Goal: Information Seeking & Learning: Learn about a topic

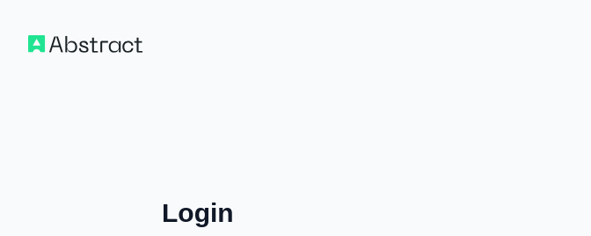
scroll to position [188, 0]
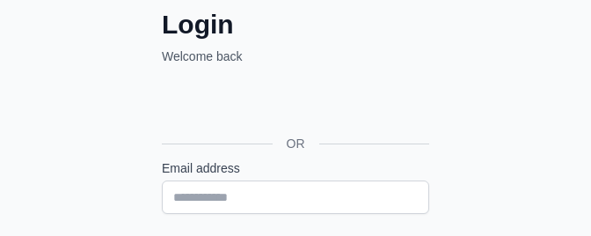
click at [177, 100] on div "Sign in with Google. Opens in new tab" at bounding box center [294, 103] width 264 height 39
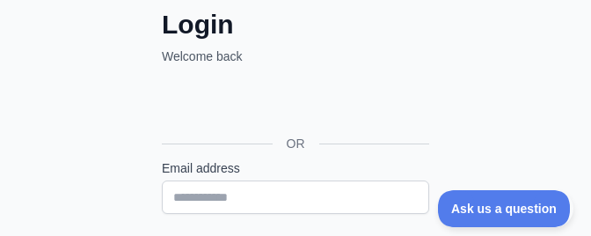
scroll to position [0, 0]
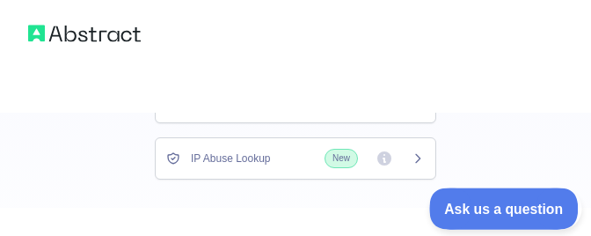
scroll to position [377, 0]
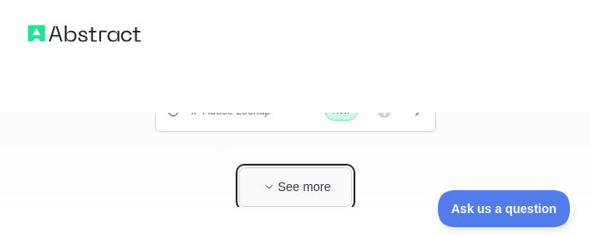
click at [287, 184] on button "See more" at bounding box center [295, 187] width 113 height 40
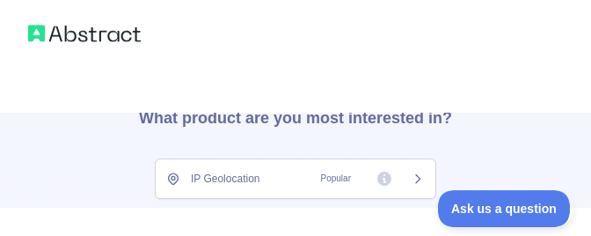
scroll to position [94, 0]
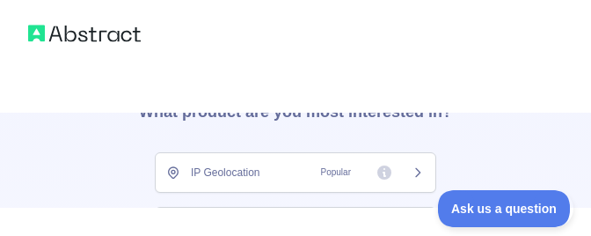
click at [418, 172] on icon at bounding box center [418, 172] width 14 height 14
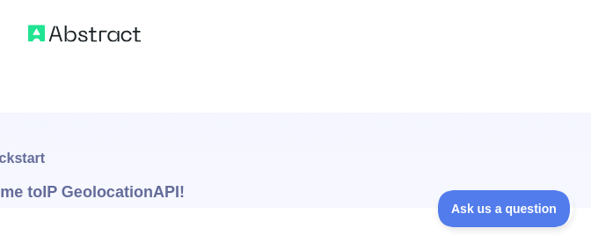
type textarea "**********"
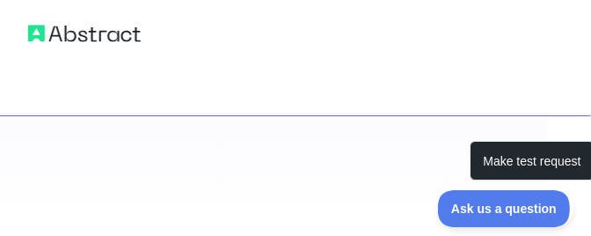
scroll to position [244, 46]
click at [590, 233] on div at bounding box center [295, 222] width 591 height 28
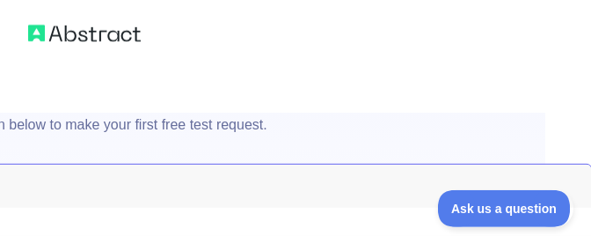
scroll to position [57, 46]
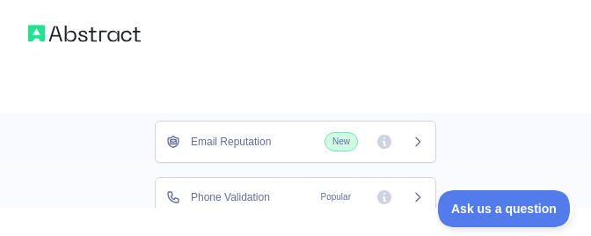
scroll to position [282, 0]
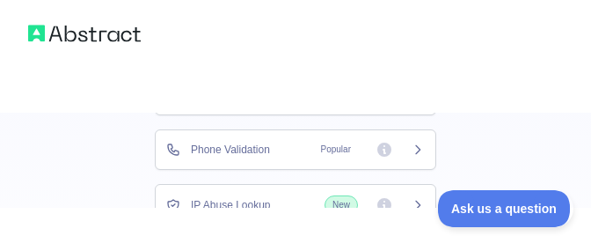
click at [416, 150] on icon at bounding box center [418, 150] width 14 height 14
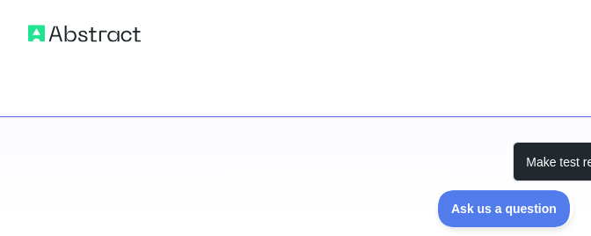
scroll to position [244, 0]
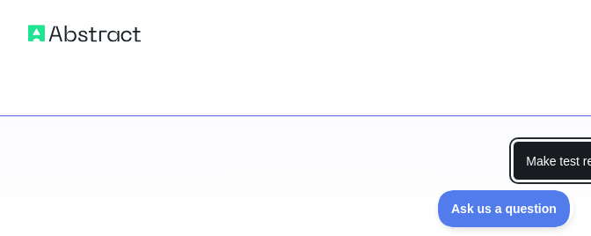
click at [559, 167] on button "Make test request" at bounding box center [575, 161] width 124 height 40
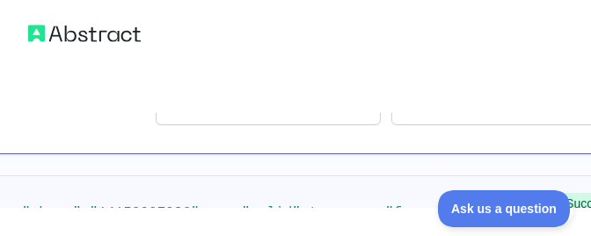
scroll to position [240, 0]
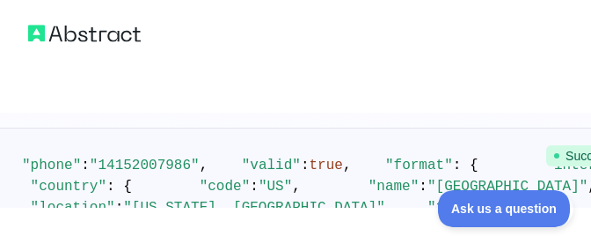
click at [572, 162] on span "Success" at bounding box center [583, 155] width 75 height 21
click at [568, 161] on span "Success" at bounding box center [583, 155] width 75 height 21
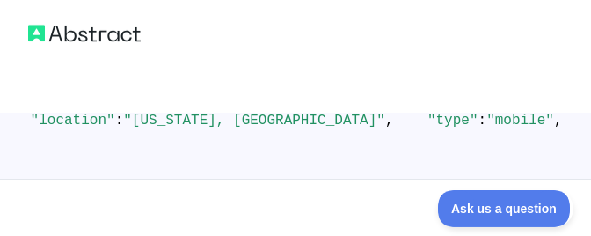
scroll to position [523, 0]
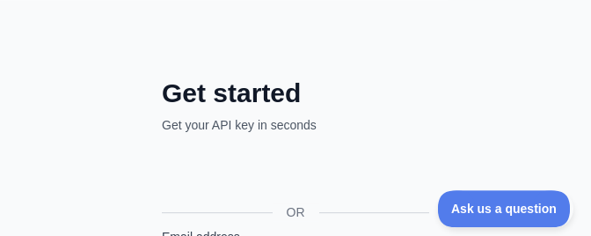
scroll to position [94, 0]
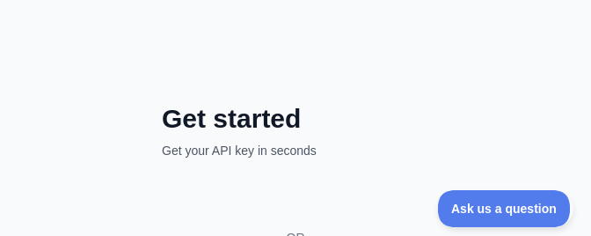
click at [316, 200] on div "Sign in with Google. Opens in new tab" at bounding box center [294, 198] width 264 height 39
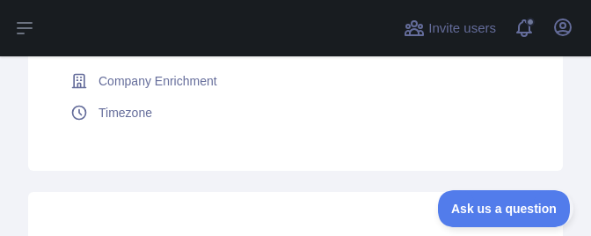
scroll to position [396, 0]
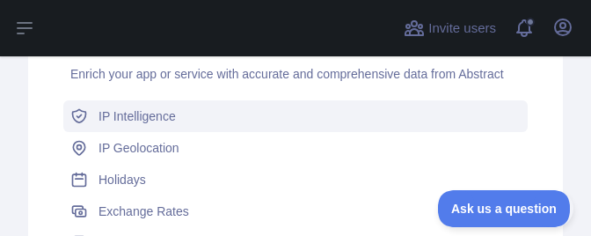
click at [203, 115] on link "IP Intelligence" at bounding box center [295, 116] width 465 height 32
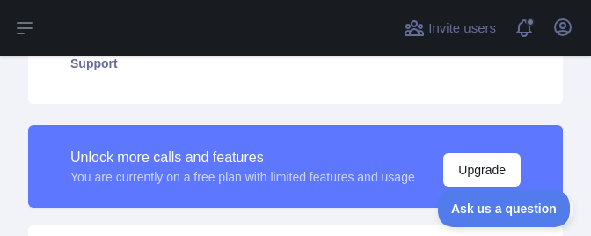
type textarea "**********"
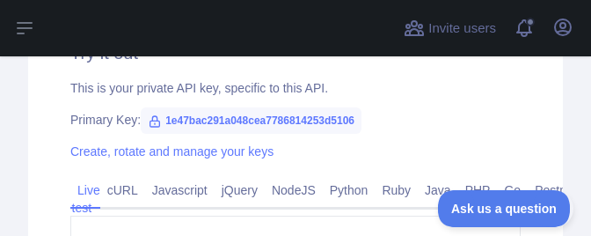
scroll to position [784, 0]
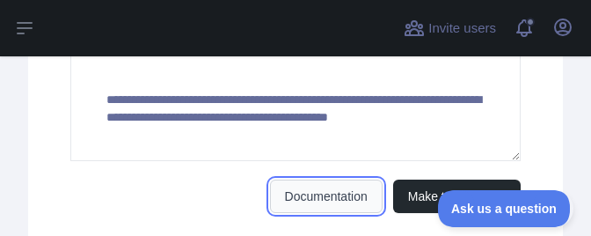
click at [343, 190] on link "Documentation" at bounding box center [326, 195] width 113 height 33
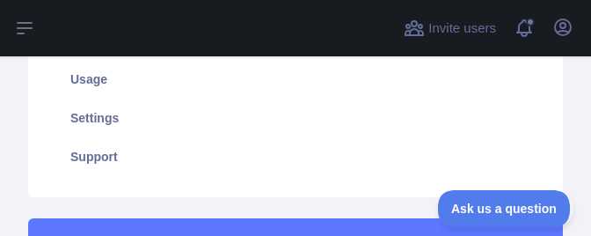
scroll to position [0, 0]
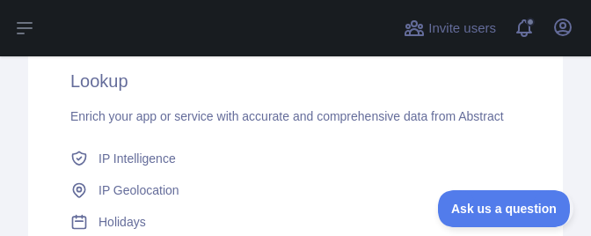
scroll to position [324, 0]
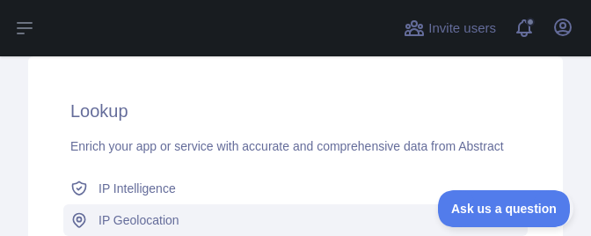
click at [141, 215] on span "IP Geolocation" at bounding box center [139, 220] width 81 height 18
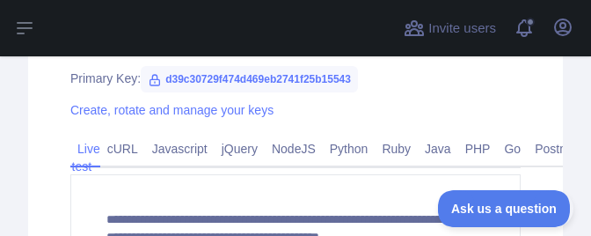
scroll to position [648, 0]
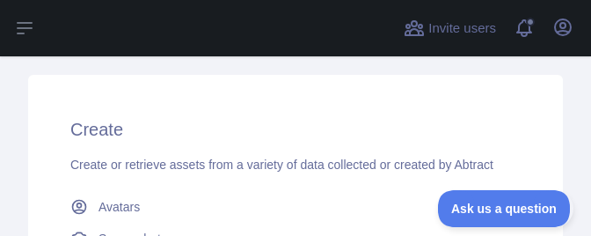
scroll to position [514, 0]
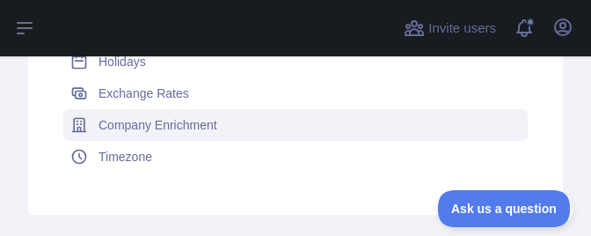
click at [179, 125] on span "Company Enrichment" at bounding box center [158, 125] width 119 height 18
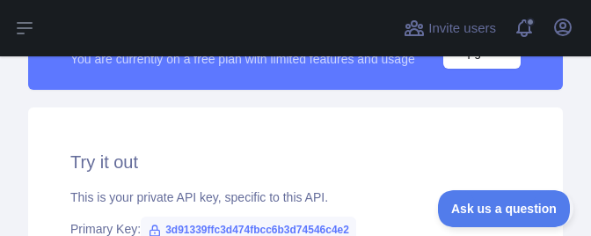
type textarea "**********"
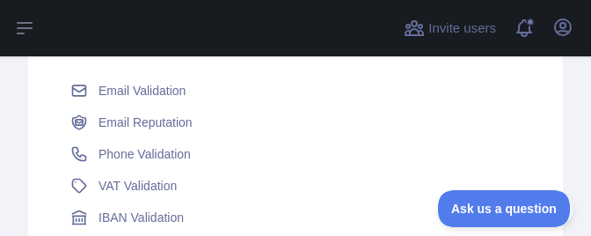
scroll to position [1112, 0]
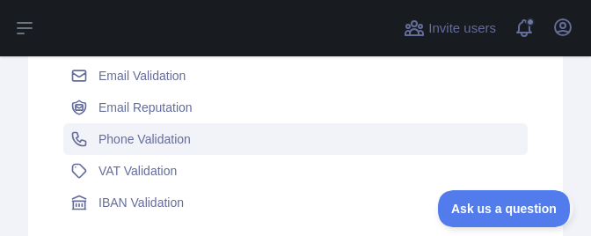
click at [178, 136] on span "Phone Validation" at bounding box center [145, 139] width 92 height 18
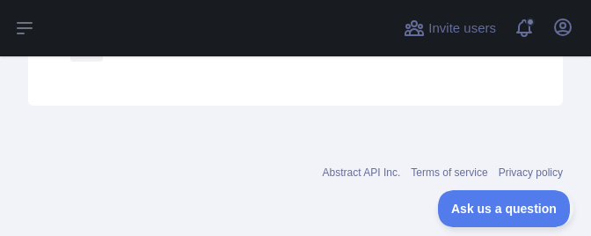
scroll to position [637, 0]
